Goal: Task Accomplishment & Management: Manage account settings

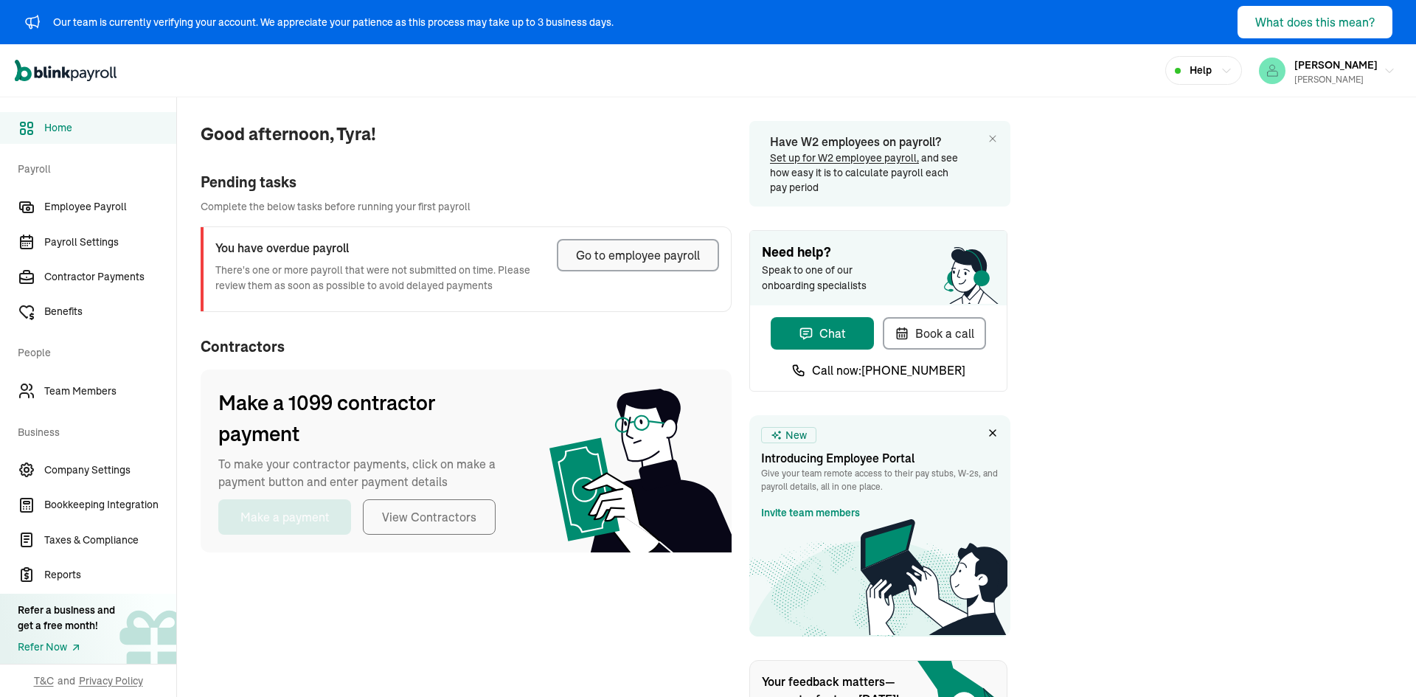
click at [675, 263] on div "Go to employee payroll" at bounding box center [638, 255] width 124 height 18
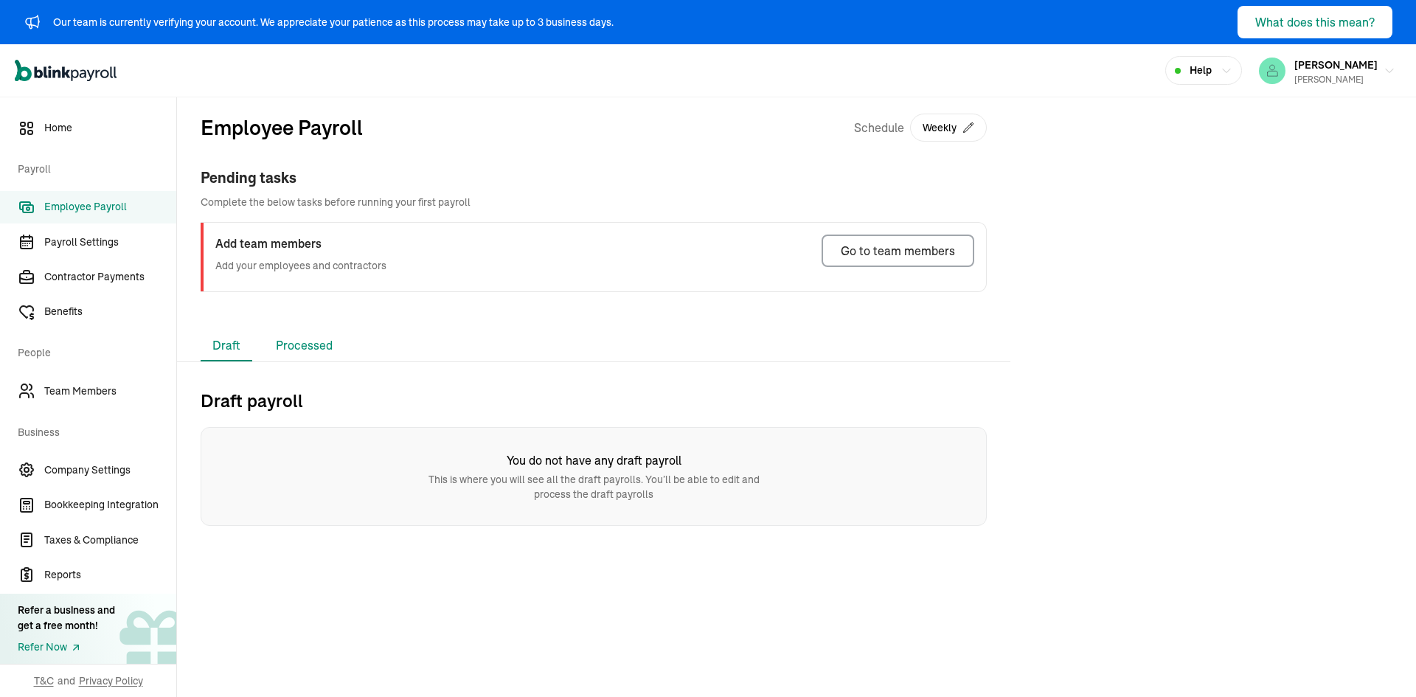
click at [315, 343] on li "Processed" at bounding box center [304, 345] width 80 height 31
click at [225, 338] on li "Draft" at bounding box center [227, 345] width 52 height 31
click at [91, 268] on link "Contractor Payments" at bounding box center [88, 277] width 176 height 32
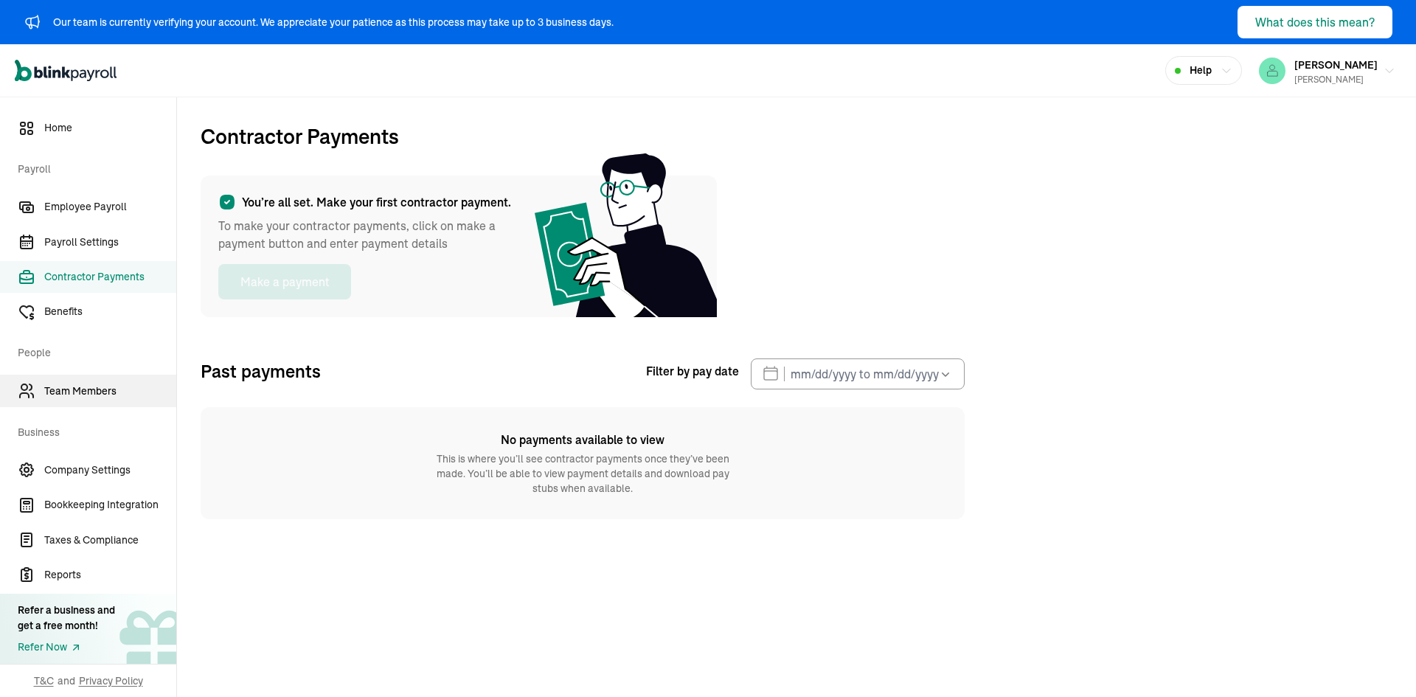
click at [91, 388] on span "Team Members" at bounding box center [110, 390] width 132 height 15
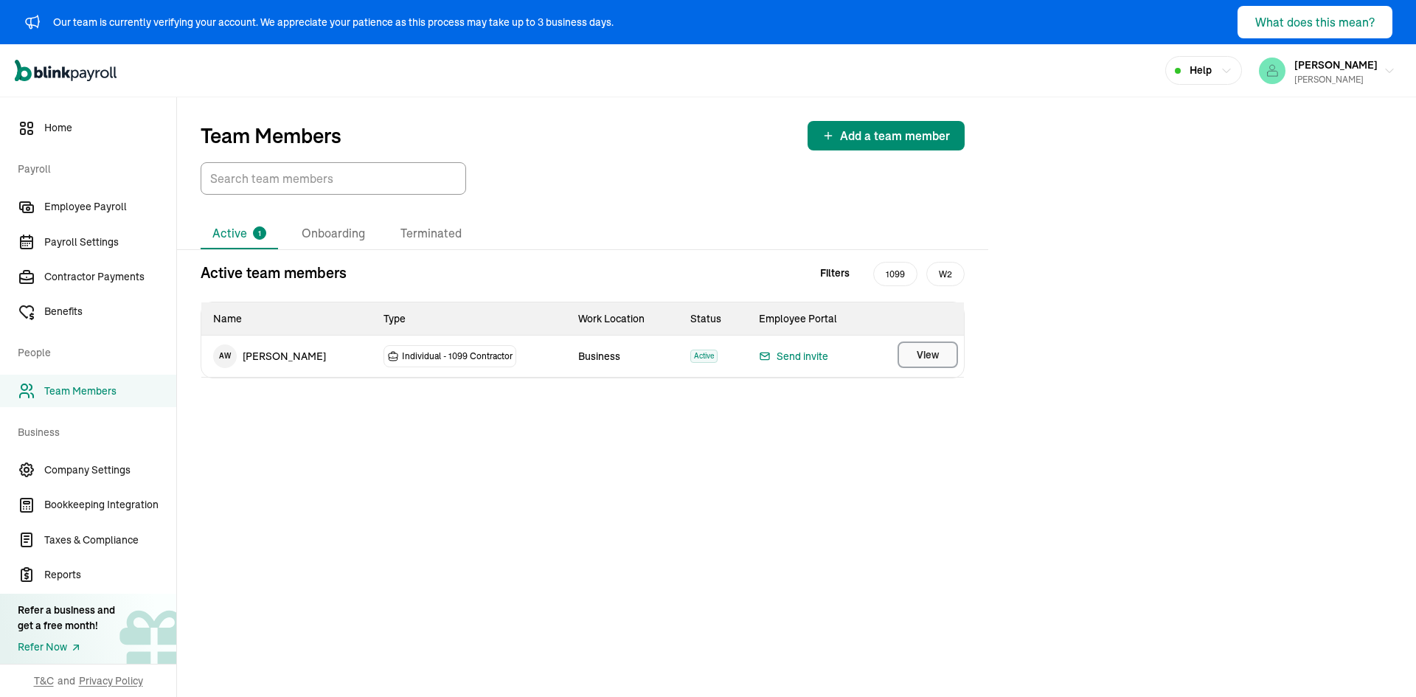
click at [942, 366] on button "View" at bounding box center [927, 354] width 60 height 27
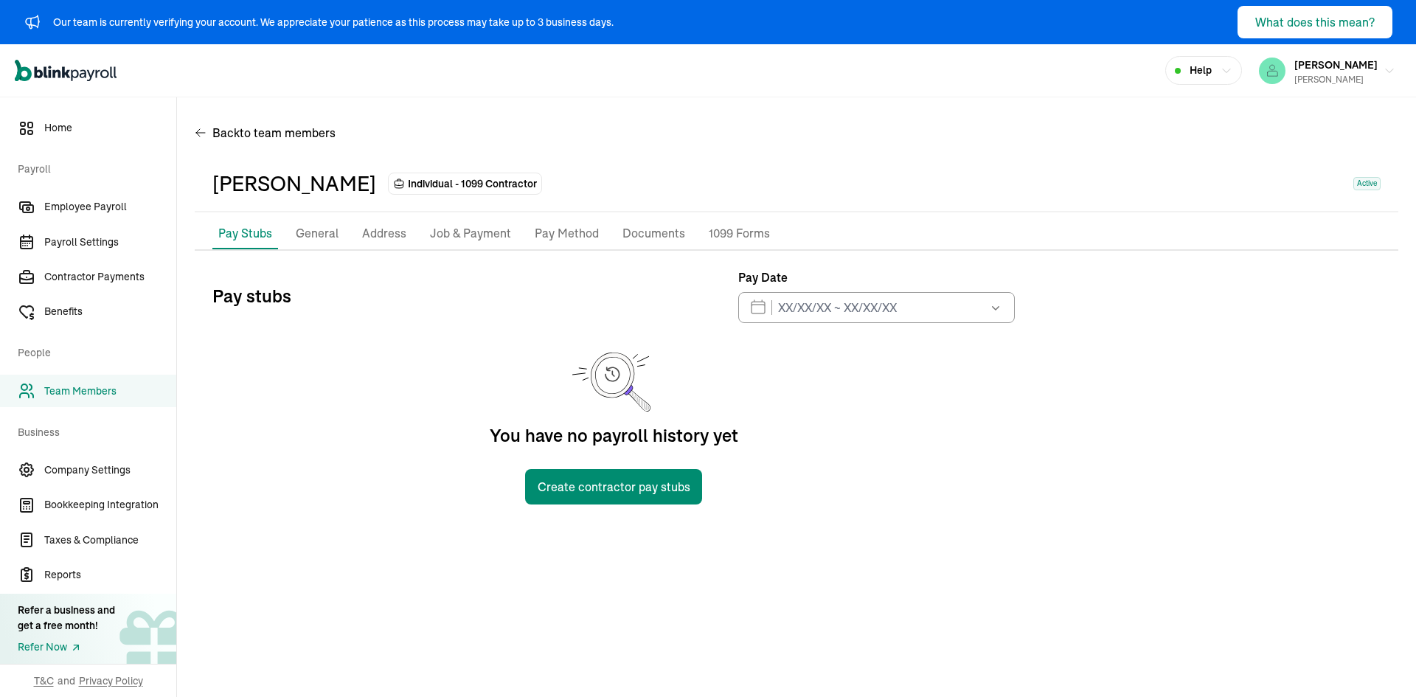
click at [307, 234] on p "General" at bounding box center [317, 233] width 43 height 19
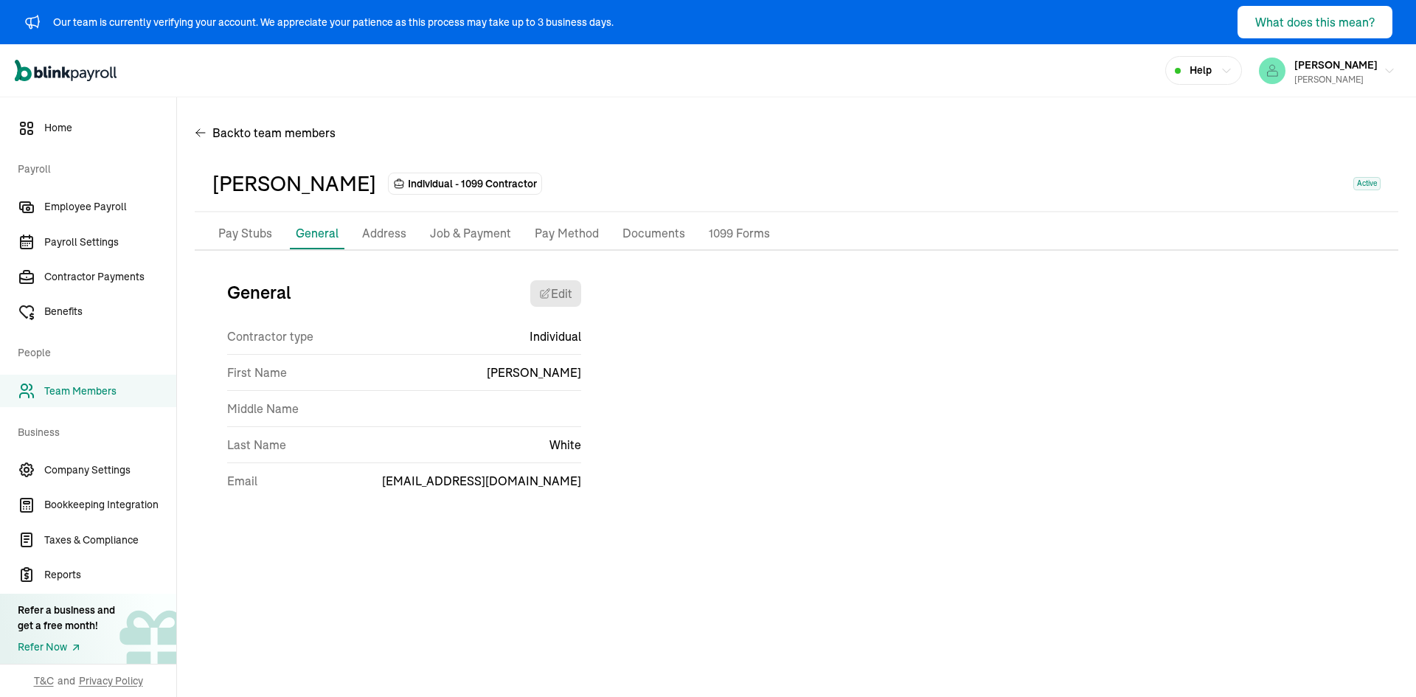
click at [393, 233] on p "Address" at bounding box center [384, 233] width 44 height 19
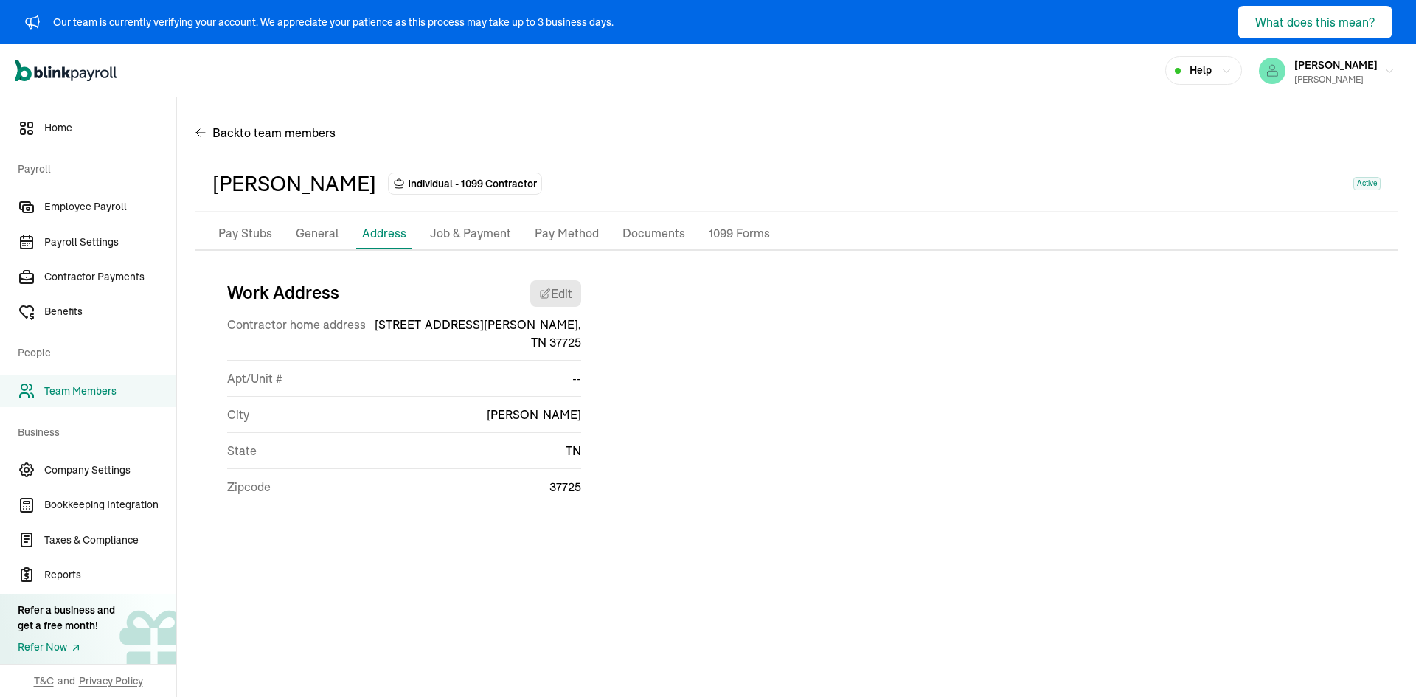
click at [482, 240] on p "Job & Payment" at bounding box center [470, 233] width 81 height 19
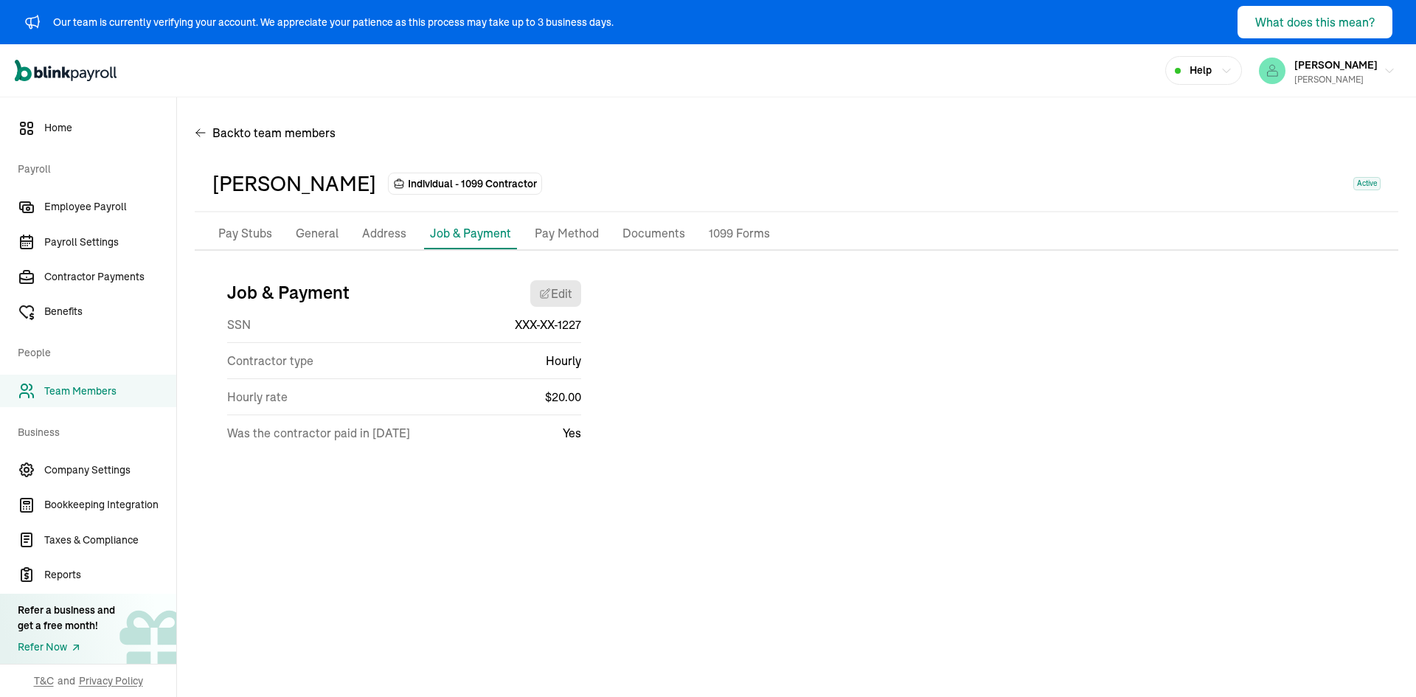
click at [557, 234] on p "Pay Method" at bounding box center [567, 233] width 64 height 19
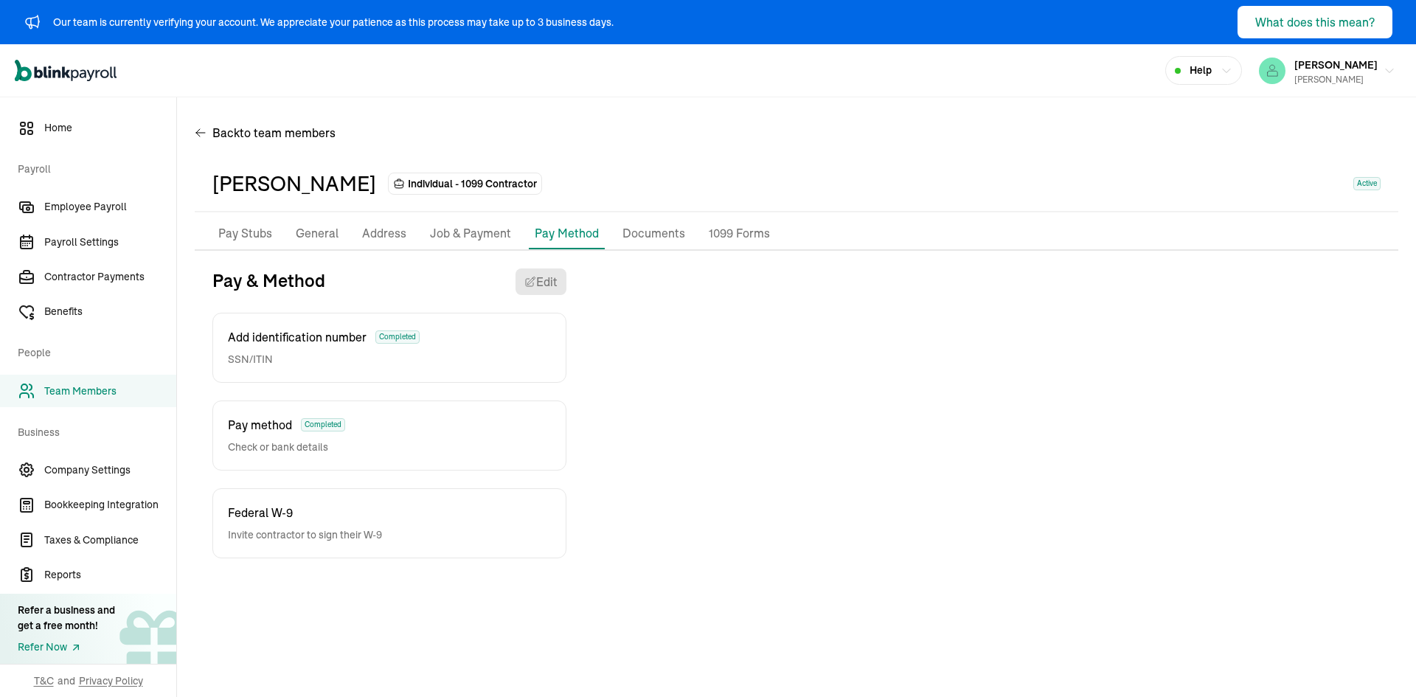
click at [652, 226] on p "Documents" at bounding box center [653, 233] width 63 height 19
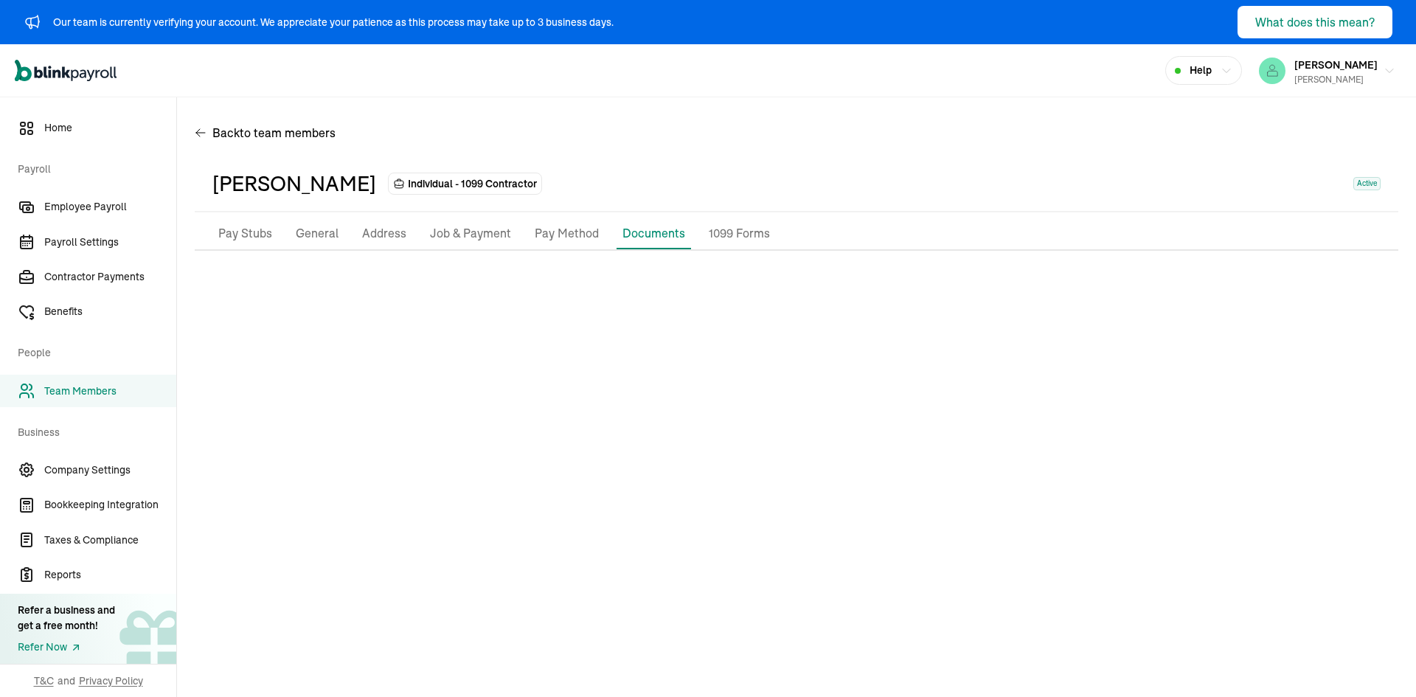
click at [737, 232] on p "1099 Forms" at bounding box center [739, 233] width 61 height 19
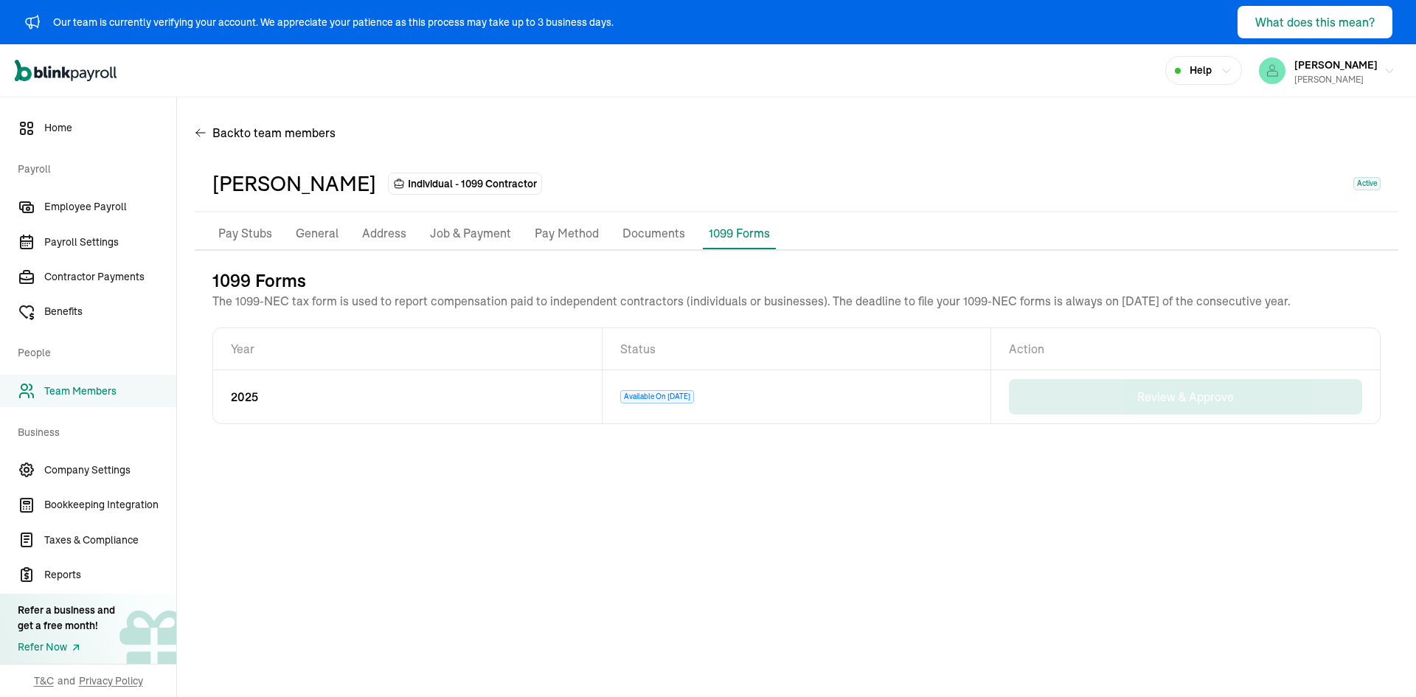
click at [667, 233] on p "Documents" at bounding box center [653, 233] width 63 height 19
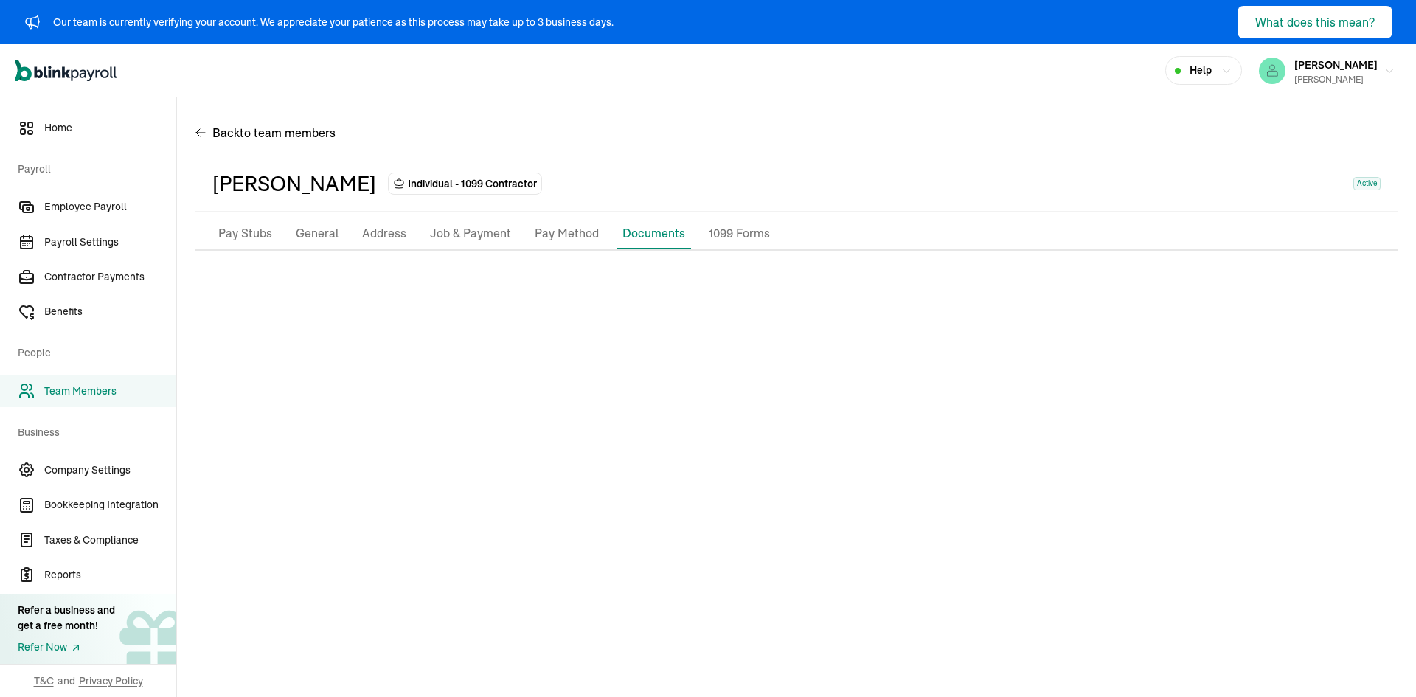
click at [488, 235] on p "Job & Payment" at bounding box center [470, 233] width 81 height 19
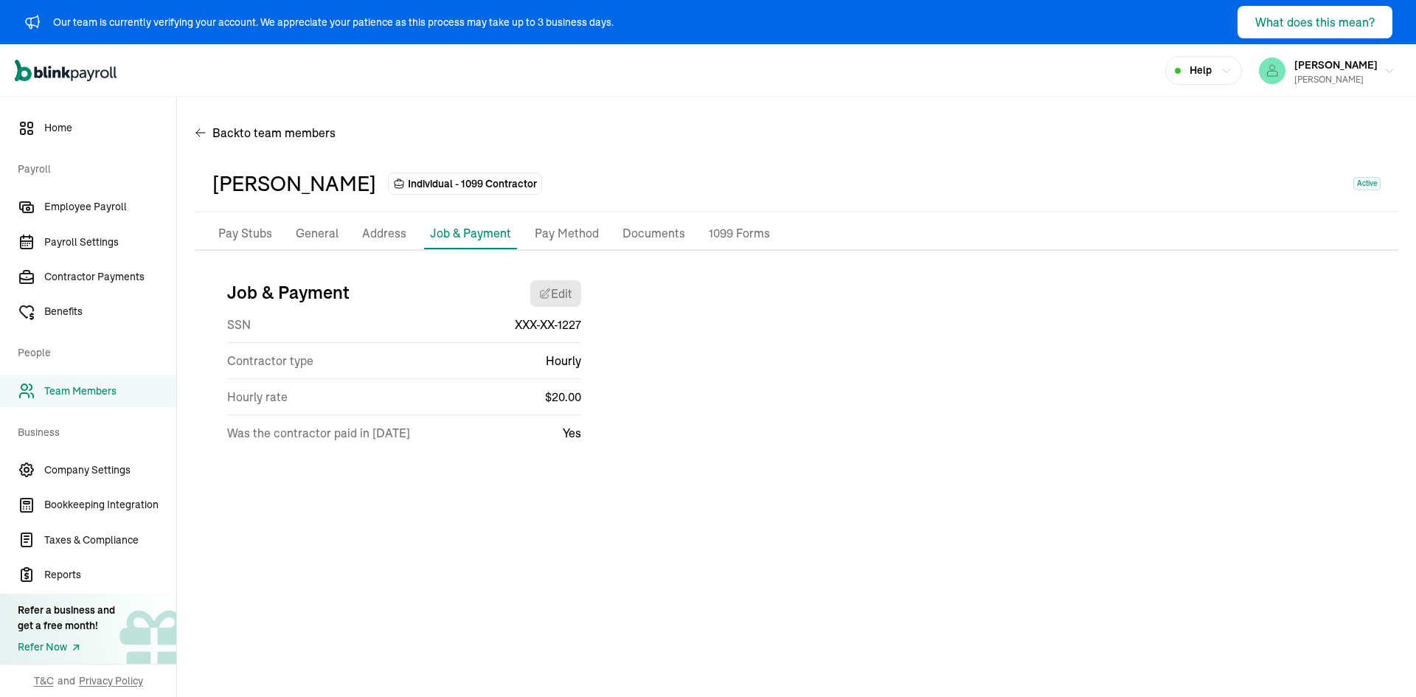
click at [581, 232] on p "Pay Method" at bounding box center [567, 233] width 64 height 19
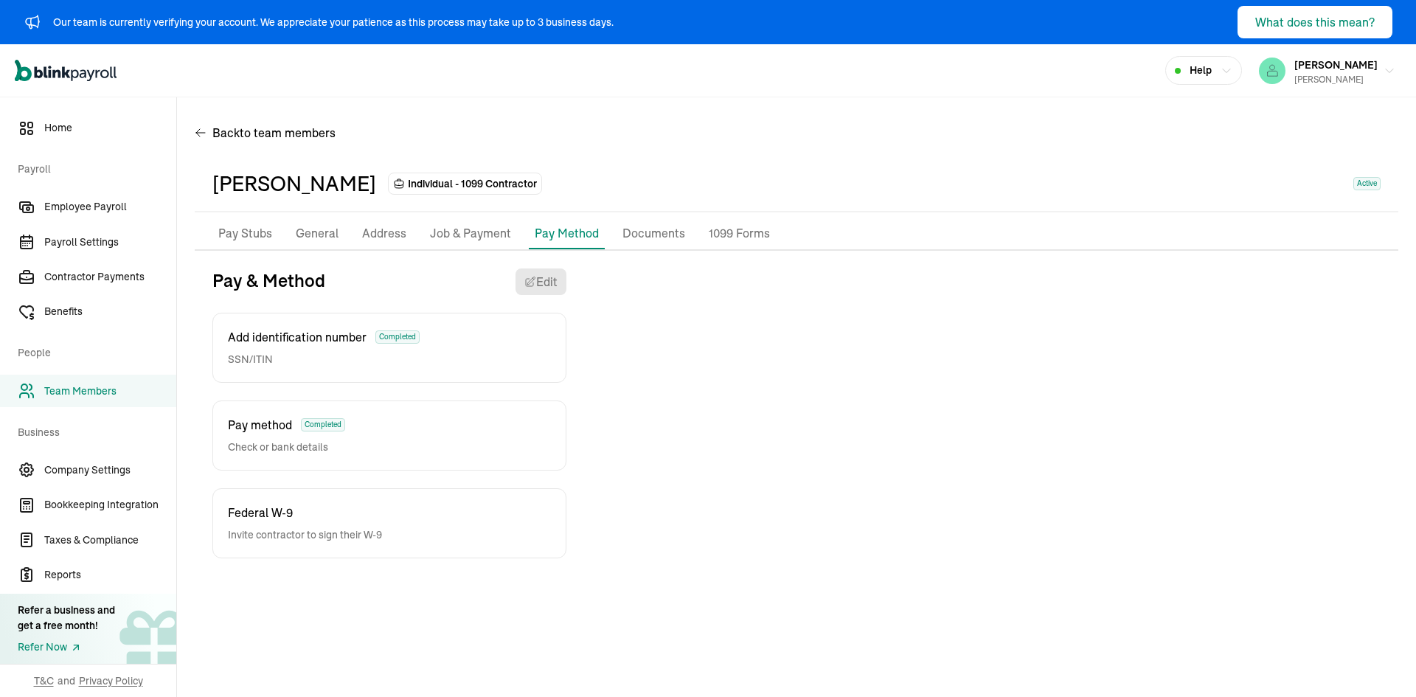
click at [428, 541] on div "Federal W-9 Invite contractor to sign their W-9" at bounding box center [389, 523] width 354 height 70
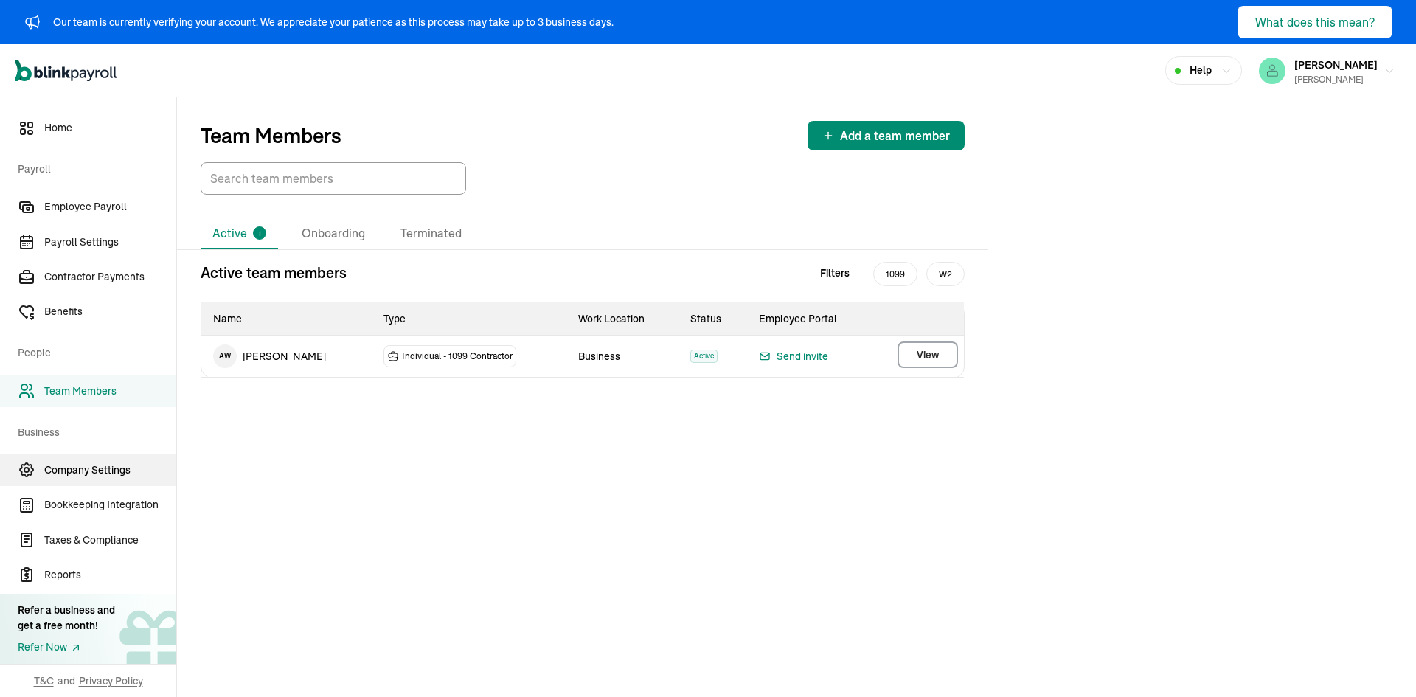
click at [108, 479] on link "Company Settings" at bounding box center [88, 470] width 176 height 32
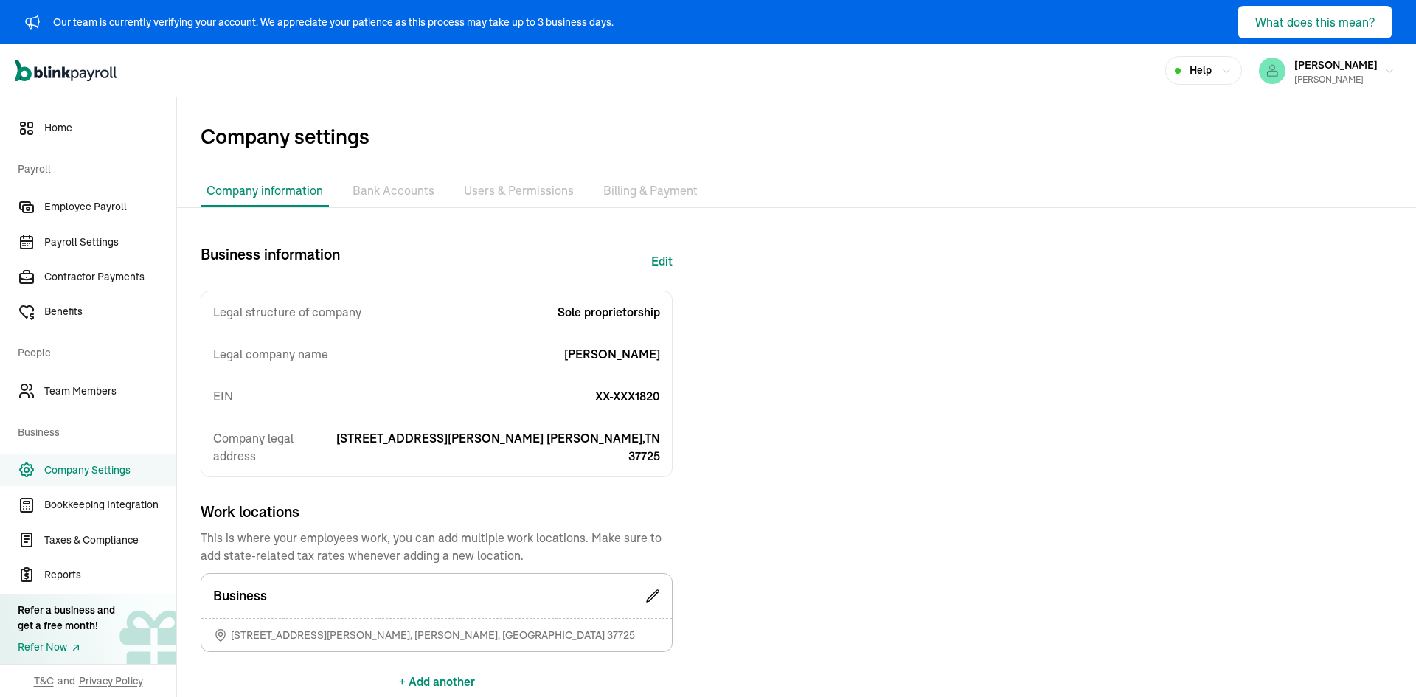
click at [365, 179] on li "Bank Accounts" at bounding box center [394, 190] width 94 height 31
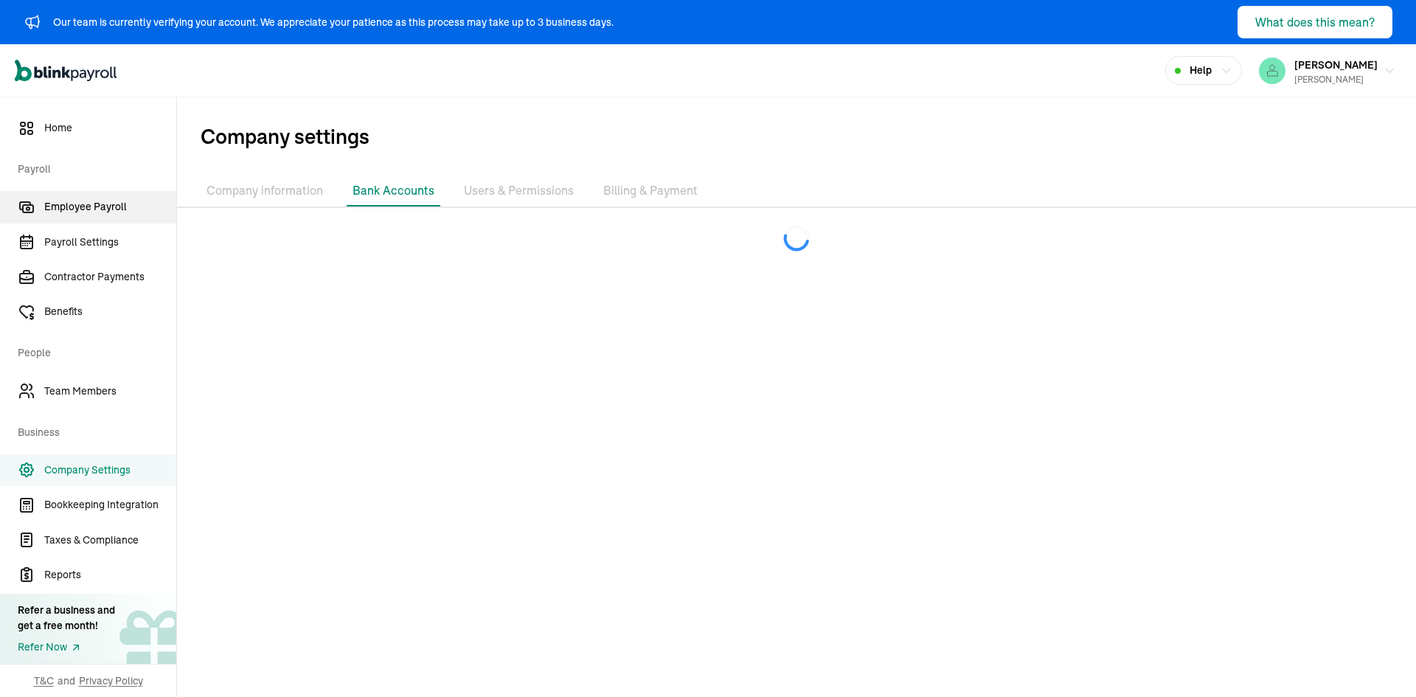
click at [130, 212] on span "Employee Payroll" at bounding box center [110, 206] width 132 height 15
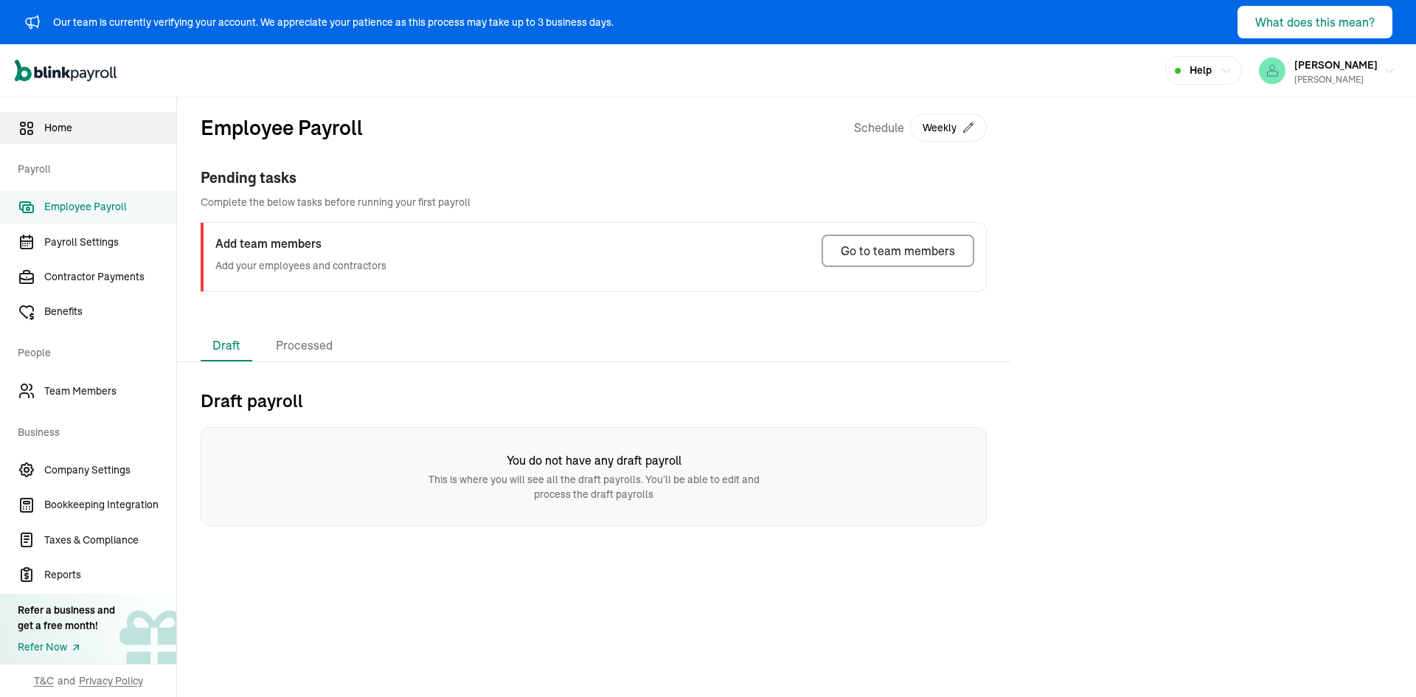
click at [65, 126] on span "Home" at bounding box center [110, 127] width 132 height 15
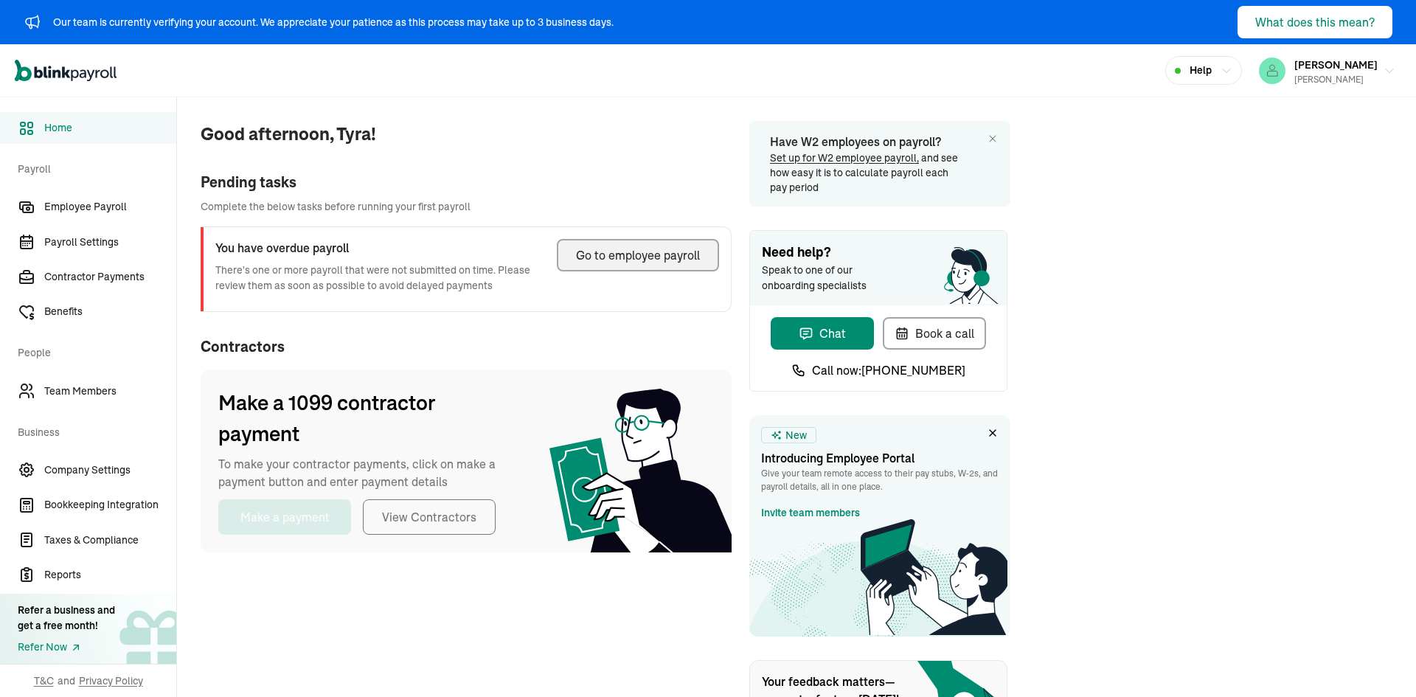
click at [675, 263] on div "Go to employee payroll" at bounding box center [638, 255] width 124 height 18
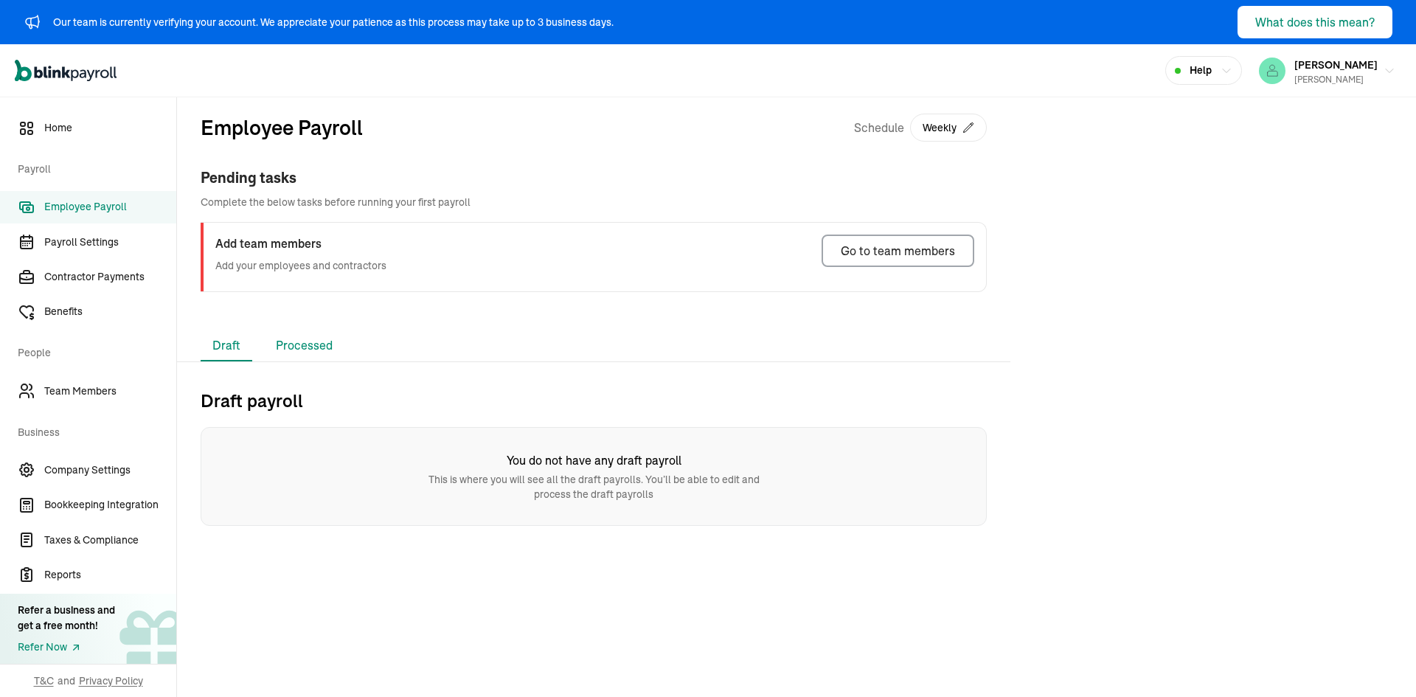
click at [315, 343] on li "Processed" at bounding box center [304, 345] width 80 height 31
click at [225, 338] on li "Draft" at bounding box center [227, 345] width 52 height 31
click at [91, 268] on link "Contractor Payments" at bounding box center [88, 277] width 176 height 32
